Goal: Navigation & Orientation: Find specific page/section

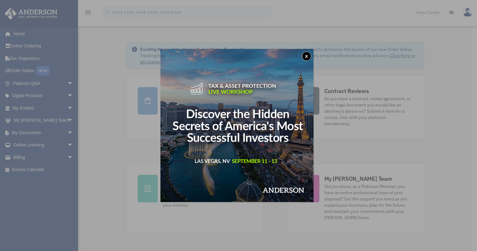
click at [310, 56] on button "x" at bounding box center [306, 55] width 9 height 9
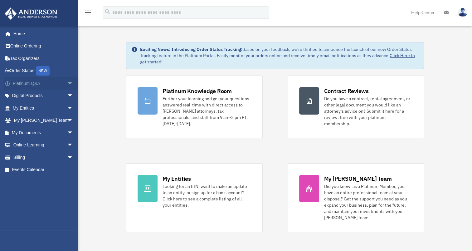
click at [30, 84] on link "Platinum Q&A arrow_drop_down" at bounding box center [43, 83] width 78 height 12
click at [67, 106] on span "arrow_drop_down" at bounding box center [73, 108] width 12 height 13
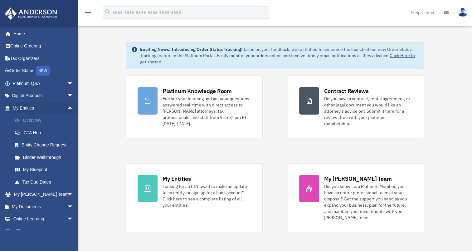
click at [34, 120] on link "Overview" at bounding box center [46, 120] width 74 height 12
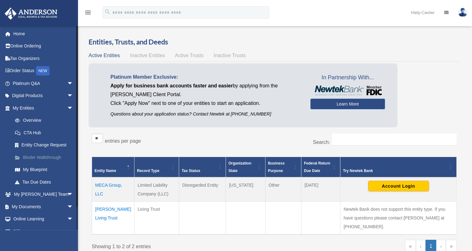
click at [46, 158] on link "Binder Walkthrough" at bounding box center [46, 157] width 74 height 12
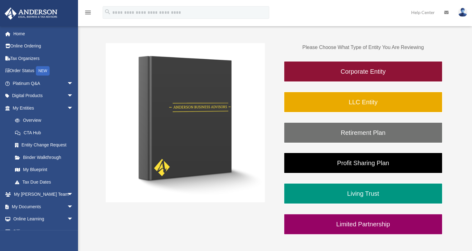
scroll to position [94, 0]
